Goal: Submit feedback/report problem

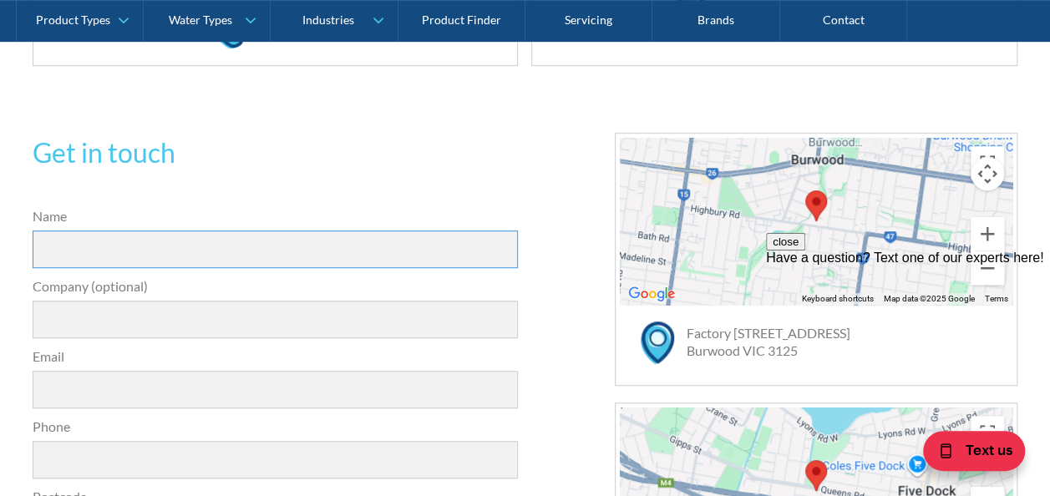
click at [50, 247] on input "Name" at bounding box center [276, 250] width 486 height 38
type input "[PERSON_NAME]"
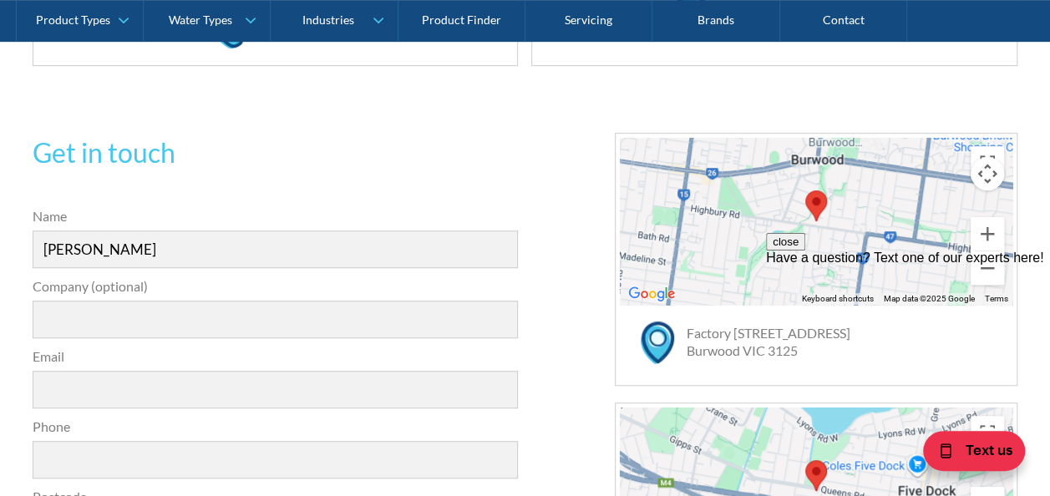
type input "lifestyle communities"
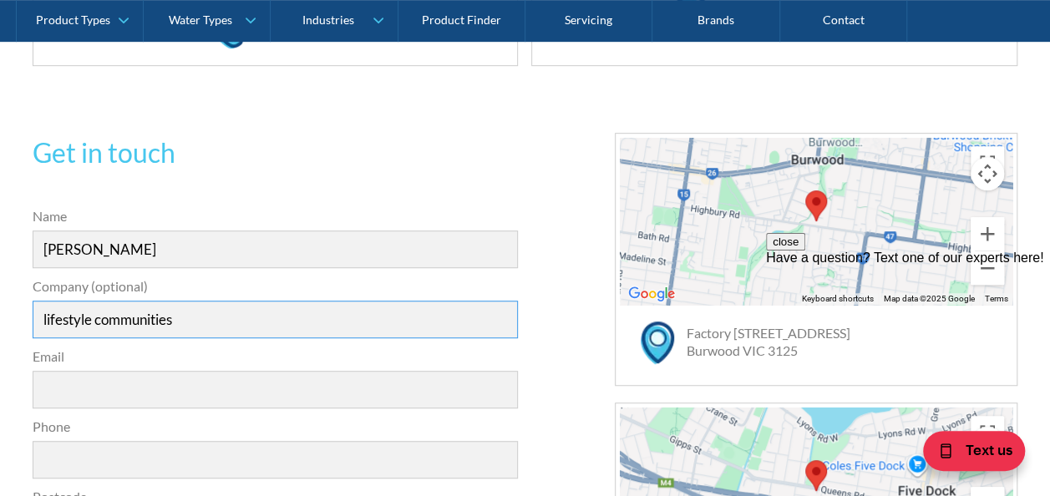
type input "[PERSON_NAME][EMAIL_ADDRESS][PERSON_NAME][DOMAIN_NAME]"
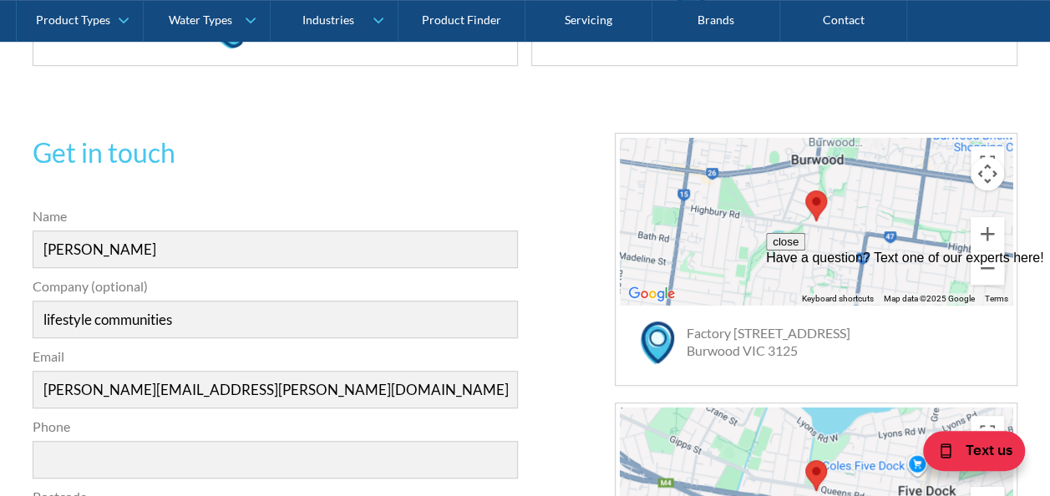
type input "0427176032"
type input "3750"
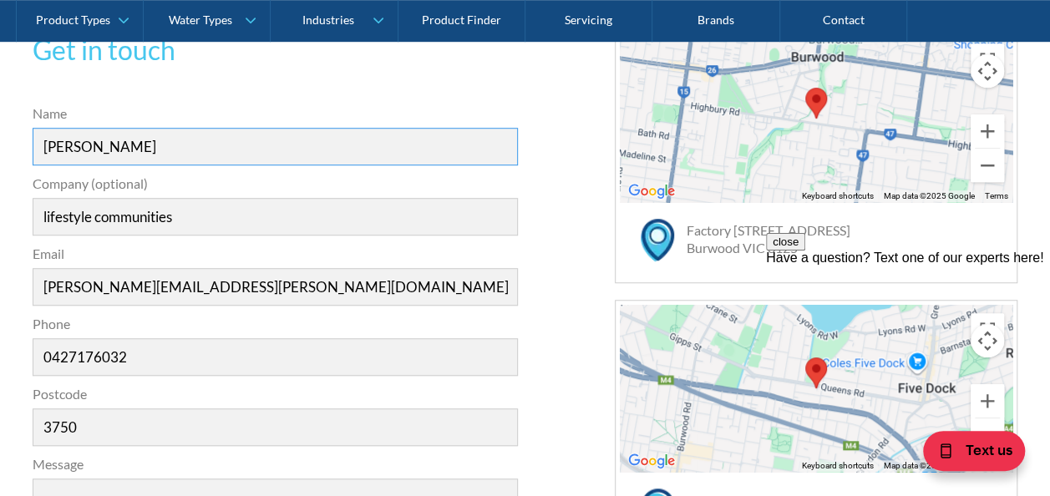
scroll to position [545, 0]
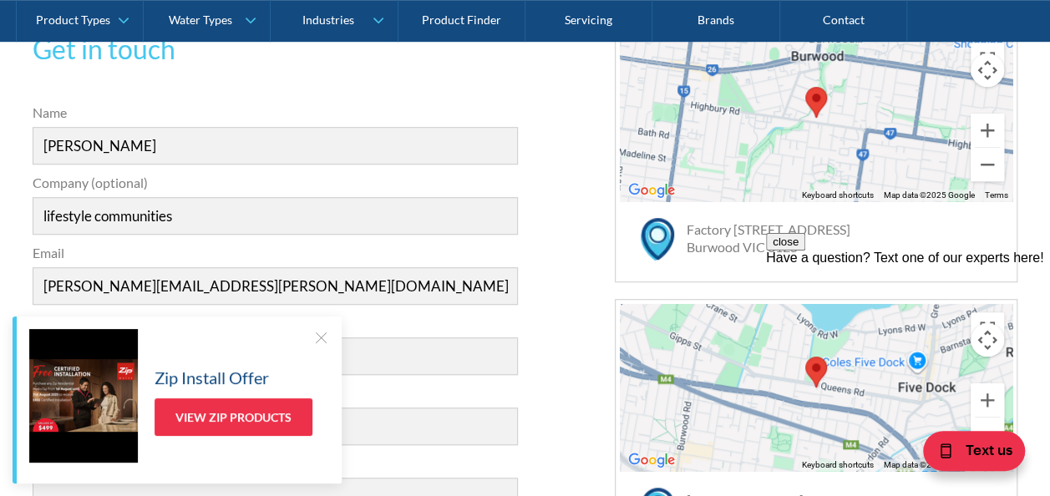
click at [549, 275] on div "Get in touch 31a2535b1fa56df3e4085a503ca978b33ae07608c9274f6380584a90323ec471d3…" at bounding box center [526, 426] width 986 height 794
click at [319, 341] on div at bounding box center [320, 337] width 17 height 17
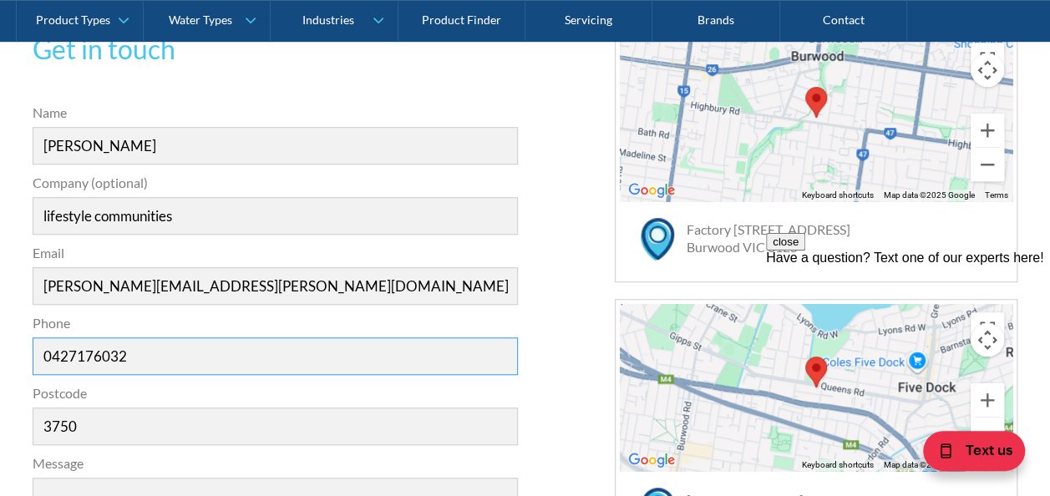
drag, startPoint x: 147, startPoint y: 363, endPoint x: 0, endPoint y: 343, distance: 148.3
type input "0447890493"
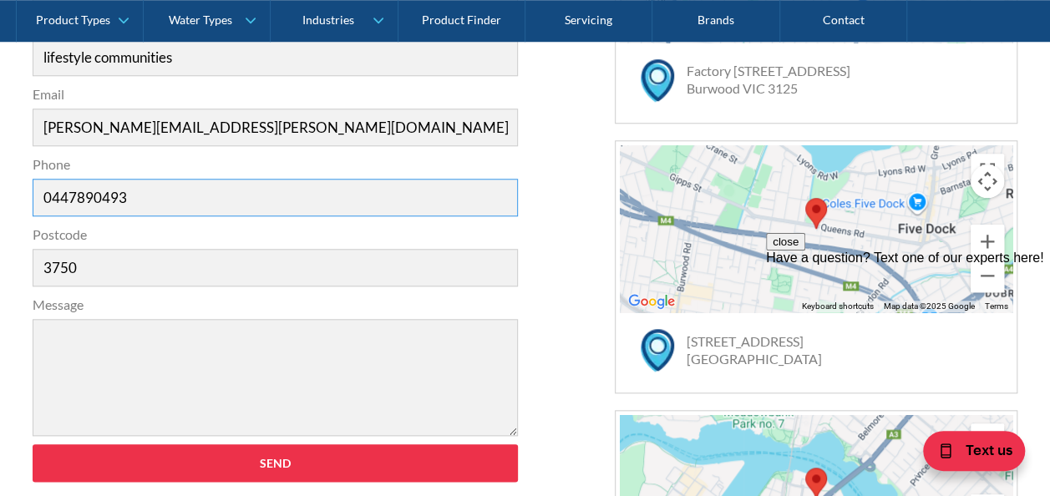
scroll to position [704, 0]
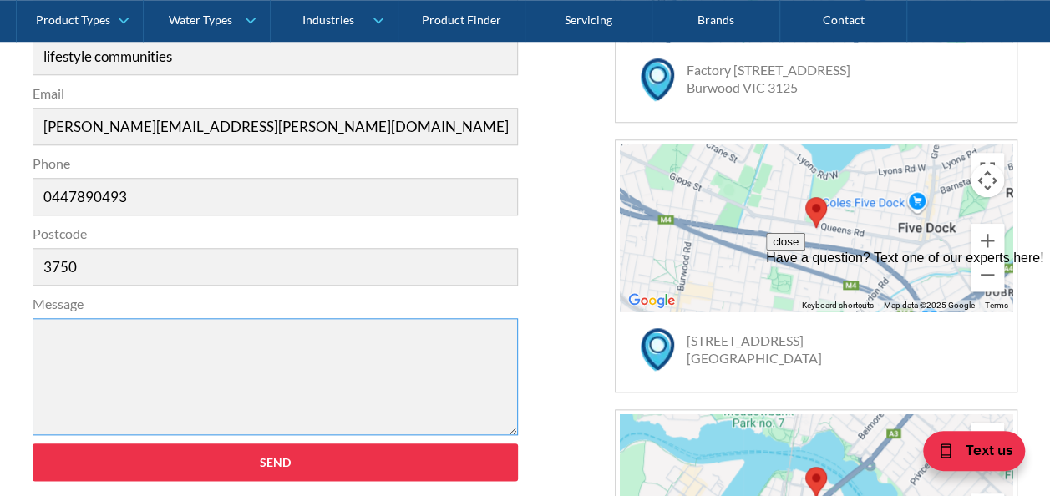
click at [52, 359] on textarea "Message" at bounding box center [276, 376] width 486 height 117
paste textarea "CPBZI7E0004835"
click at [41, 329] on textarea "CPBZI7E0004835" at bounding box center [276, 376] width 486 height 117
click at [281, 329] on textarea "This consignment CPBZI7E0004835" at bounding box center [276, 376] width 486 height 117
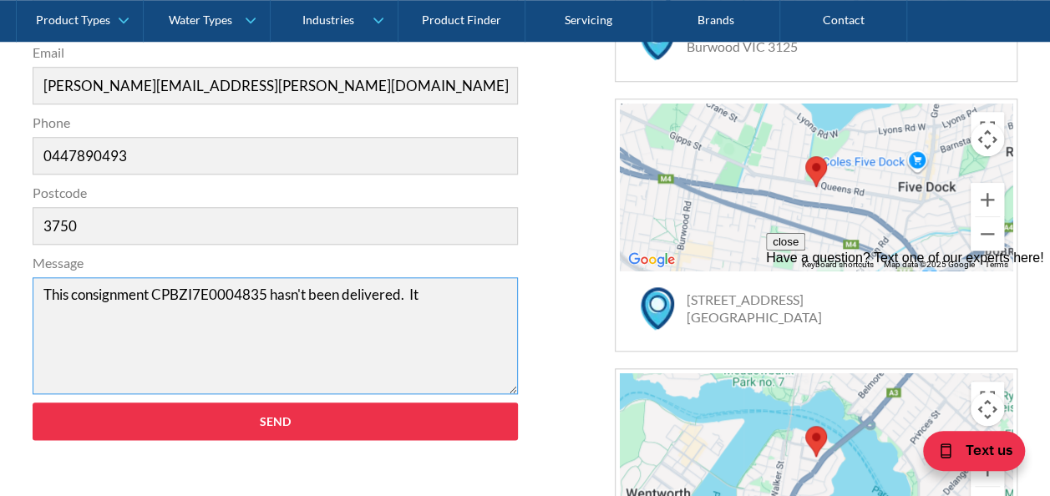
scroll to position [746, 0]
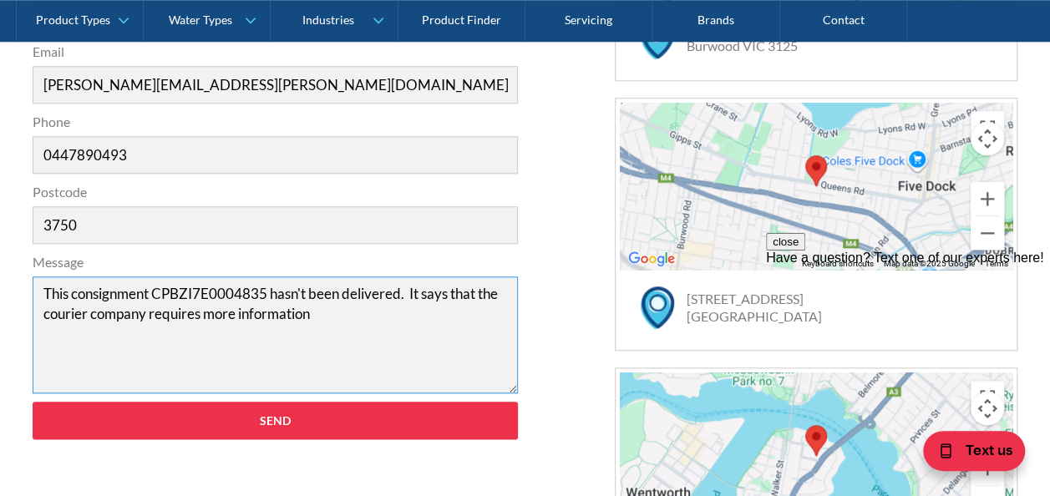
click at [310, 312] on textarea "This consignment CPBZI7E0004835 hasn't been delivered. It says that the courier…" at bounding box center [276, 334] width 486 height 117
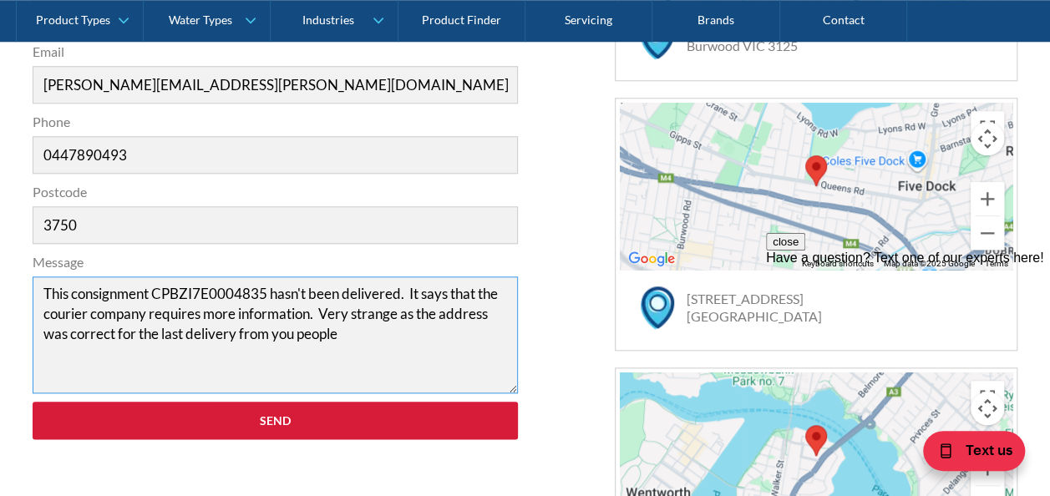
type textarea "This consignment CPBZI7E0004835 hasn't been delivered. It says that the courier…"
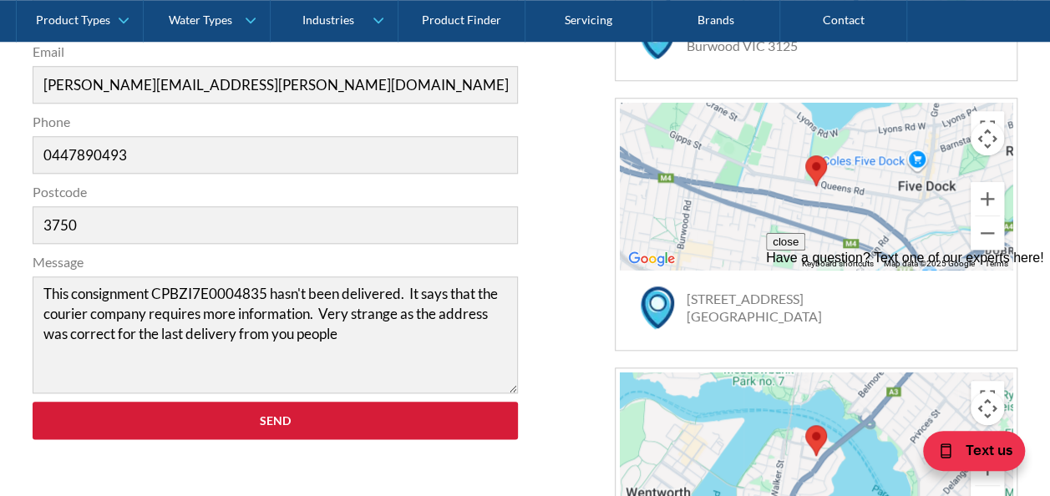
click at [259, 418] on input "Send" at bounding box center [276, 421] width 486 height 38
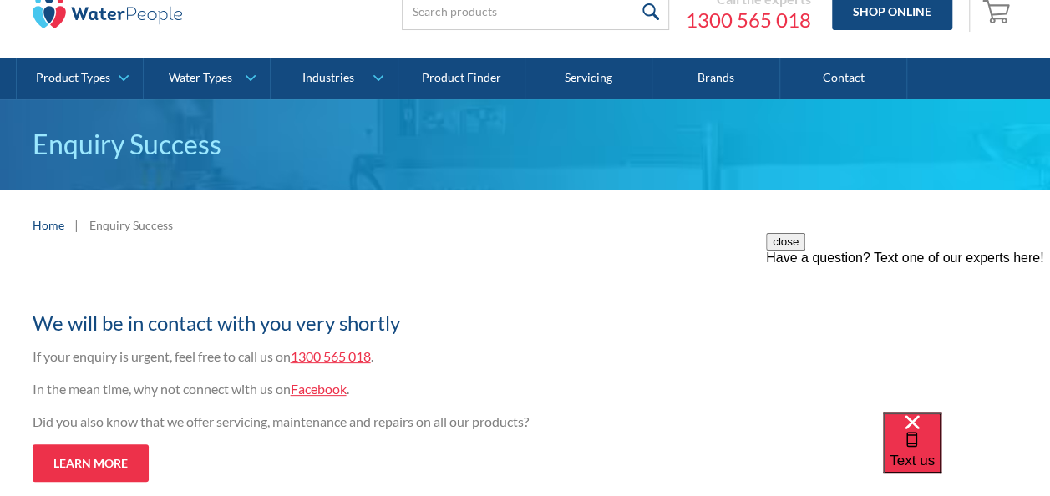
click at [340, 353] on link "1300 565 018" at bounding box center [331, 356] width 80 height 16
